Goal: Communication & Community: Participate in discussion

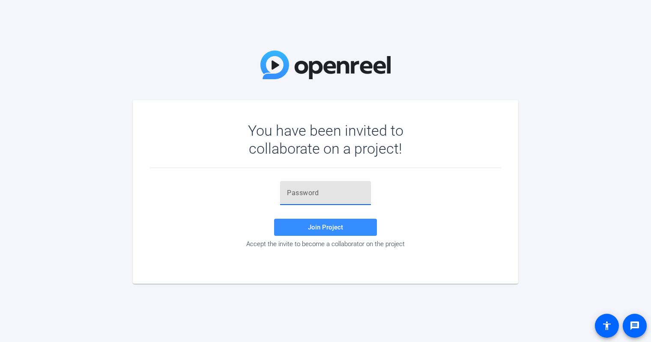
click at [289, 196] on input "text" at bounding box center [325, 193] width 77 height 10
paste input "]{m0.2"
type input "]{m0.2"
click at [327, 226] on span "Join Project" at bounding box center [325, 228] width 35 height 8
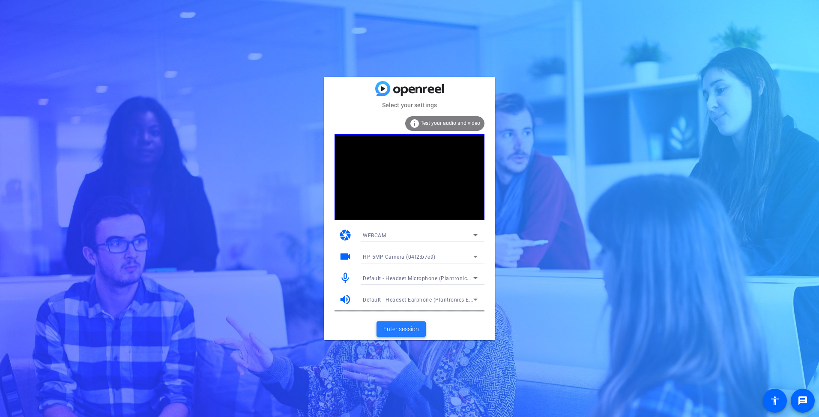
click at [402, 327] on span "Enter session" at bounding box center [402, 328] width 36 height 9
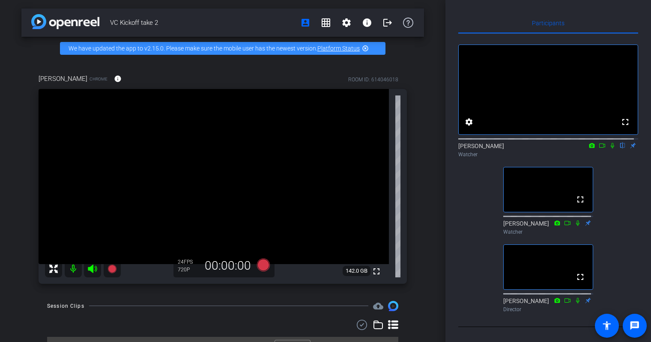
click at [608, 150] on mat-icon at bounding box center [613, 146] width 10 height 8
click at [609, 149] on icon at bounding box center [612, 146] width 7 height 6
click at [611, 149] on icon at bounding box center [612, 146] width 7 height 6
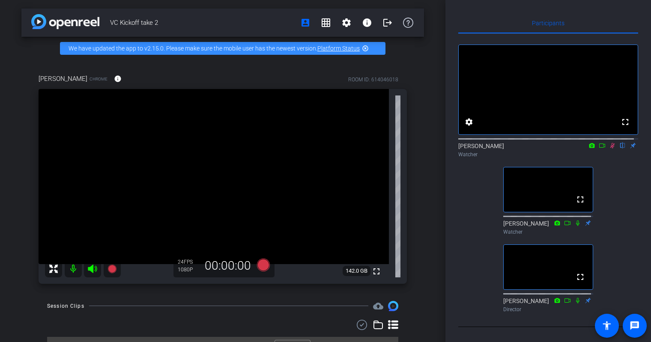
click at [599, 149] on icon at bounding box center [602, 146] width 7 height 6
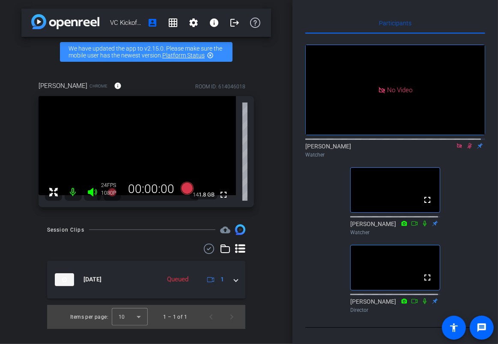
click at [457, 148] on icon at bounding box center [459, 145] width 5 height 5
click at [456, 149] on icon at bounding box center [459, 146] width 7 height 6
